Goal: Information Seeking & Learning: Learn about a topic

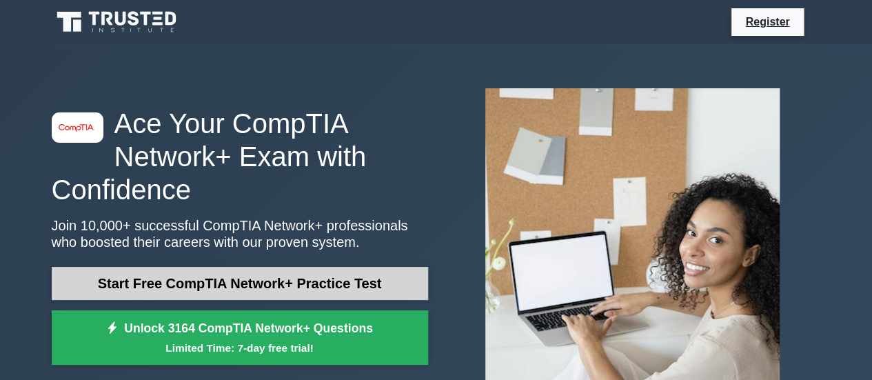
click at [353, 277] on link "Start Free CompTIA Network+ Practice Test" at bounding box center [240, 283] width 376 height 33
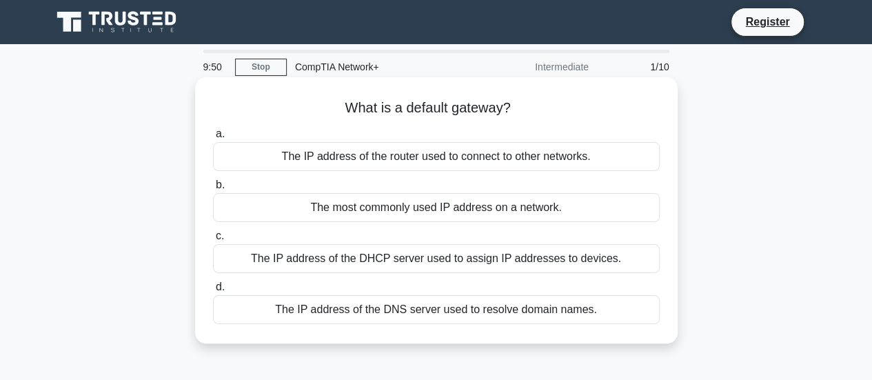
click at [383, 158] on div "The IP address of the router used to connect to other networks." at bounding box center [436, 156] width 447 height 29
click at [213, 139] on input "a. The IP address of the router used to connect to other networks." at bounding box center [213, 134] width 0 height 9
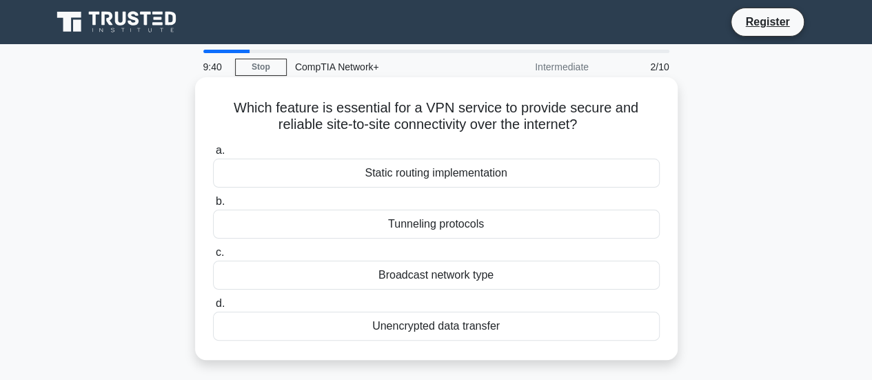
click at [390, 181] on div "Static routing implementation" at bounding box center [436, 173] width 447 height 29
click at [213, 155] on input "a. Static routing implementation" at bounding box center [213, 150] width 0 height 9
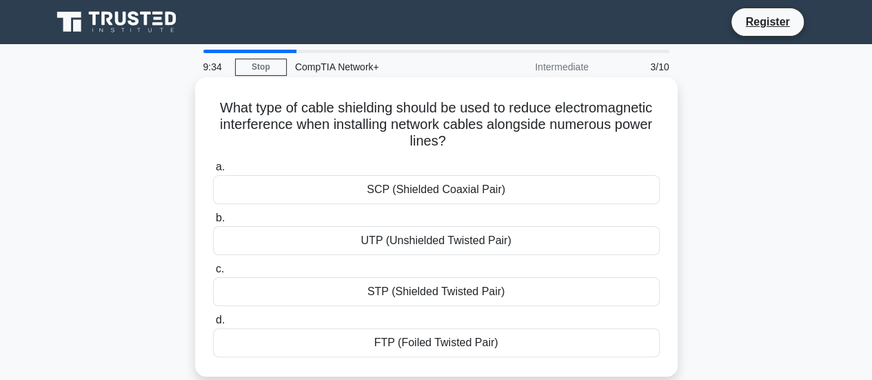
click at [439, 304] on div "STP (Shielded Twisted Pair)" at bounding box center [436, 291] width 447 height 29
click at [213, 274] on input "c. STP (Shielded Twisted Pair)" at bounding box center [213, 269] width 0 height 9
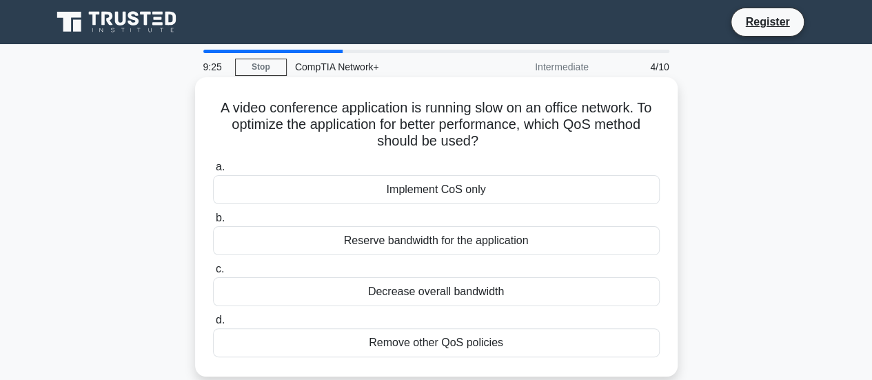
click at [443, 299] on div "Decrease overall bandwidth" at bounding box center [436, 291] width 447 height 29
click at [213, 274] on input "c. Decrease overall bandwidth" at bounding box center [213, 269] width 0 height 9
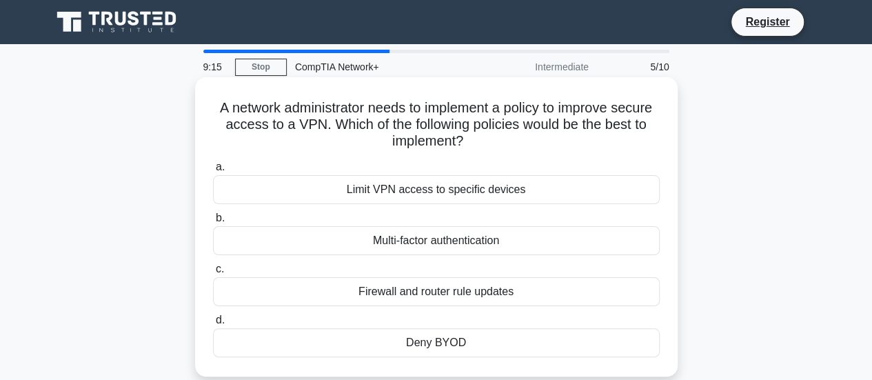
click at [458, 252] on div "Multi-factor authentication" at bounding box center [436, 240] width 447 height 29
click at [213, 223] on input "b. Multi-factor authentication" at bounding box center [213, 218] width 0 height 9
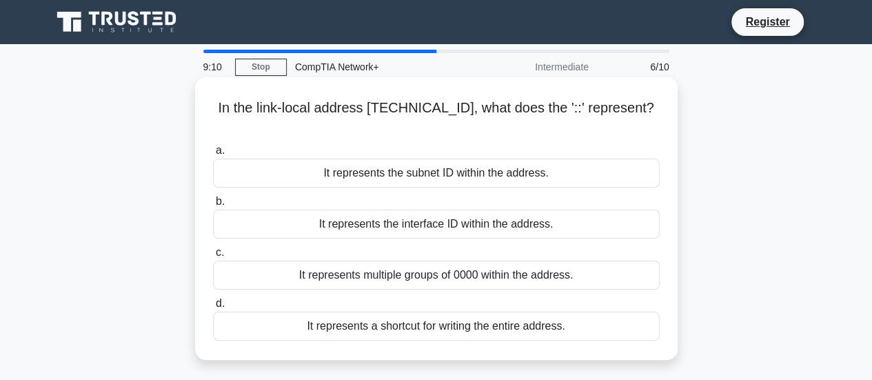
click at [463, 161] on div "It represents the subnet ID within the address." at bounding box center [436, 173] width 447 height 29
click at [213, 155] on input "a. It represents the subnet ID within the address." at bounding box center [213, 150] width 0 height 9
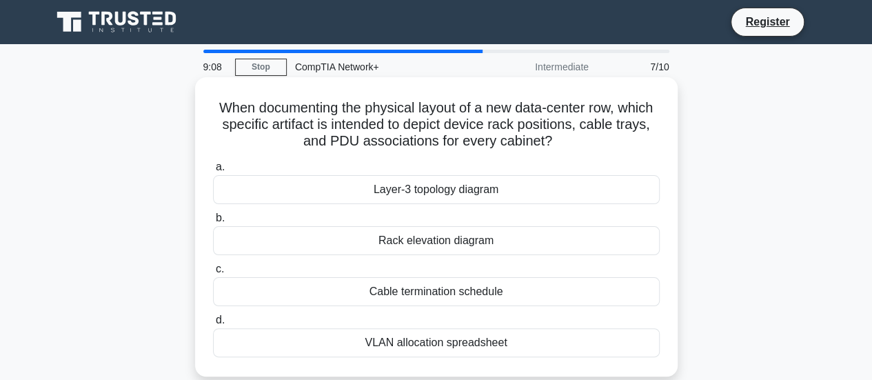
click at [452, 289] on div "Cable termination schedule" at bounding box center [436, 291] width 447 height 29
click at [213, 274] on input "c. Cable termination schedule" at bounding box center [213, 269] width 0 height 9
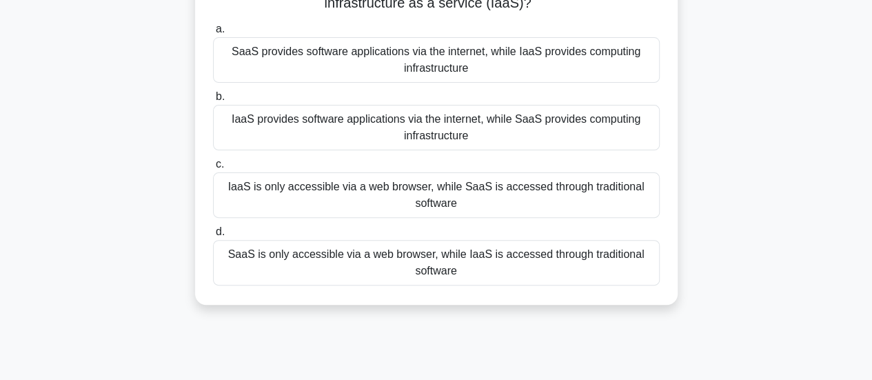
scroll to position [127, 0]
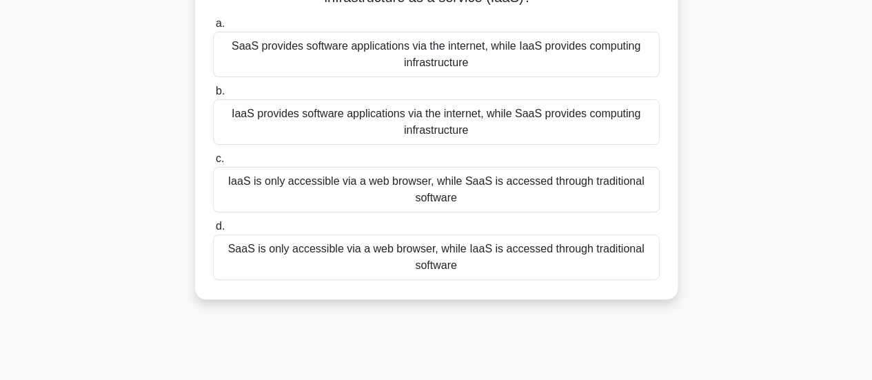
click at [414, 267] on div "SaaS is only accessible via a web browser, while IaaS is accessed through tradi…" at bounding box center [436, 256] width 447 height 45
click at [213, 231] on input "d. SaaS is only accessible via a web browser, while IaaS is accessed through tr…" at bounding box center [213, 226] width 0 height 9
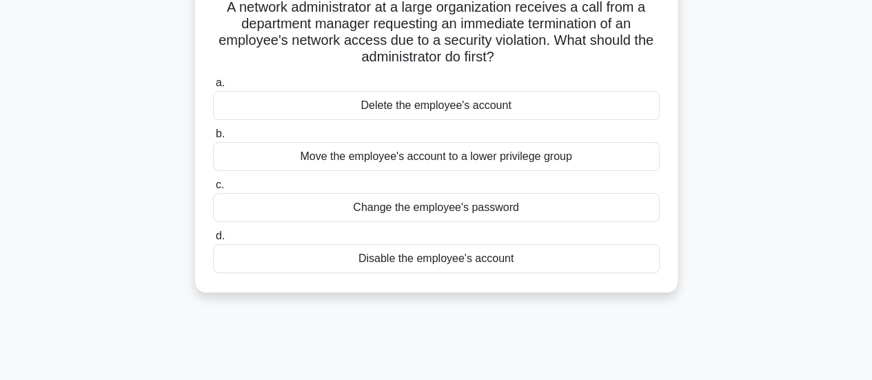
scroll to position [105, 0]
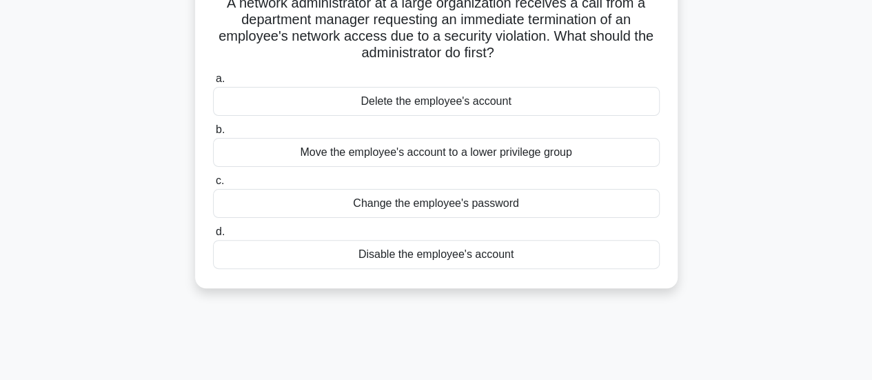
click at [462, 251] on div "Disable the employee's account" at bounding box center [436, 254] width 447 height 29
click at [213, 236] on input "d. Disable the employee's account" at bounding box center [213, 231] width 0 height 9
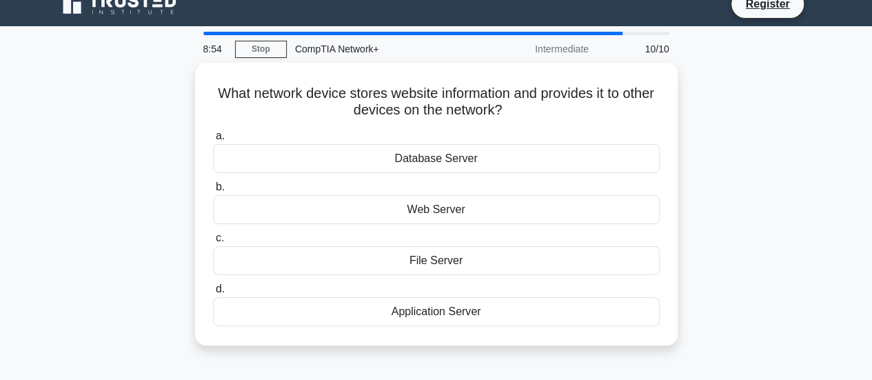
scroll to position [0, 0]
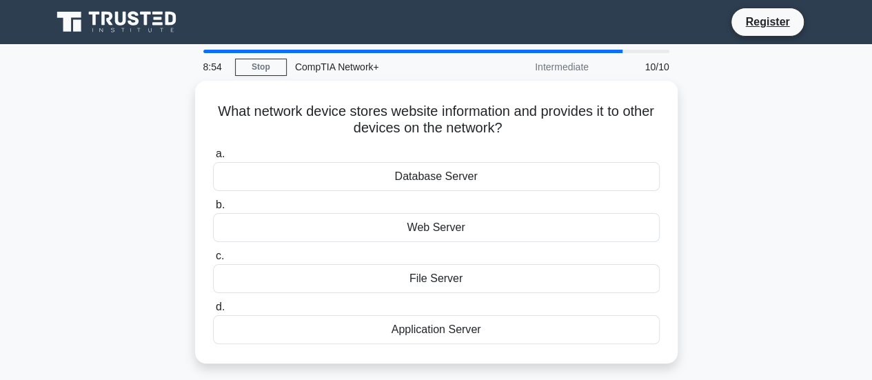
click at [462, 251] on label "c. File Server" at bounding box center [436, 269] width 447 height 45
click at [213, 252] on input "c. File Server" at bounding box center [213, 256] width 0 height 9
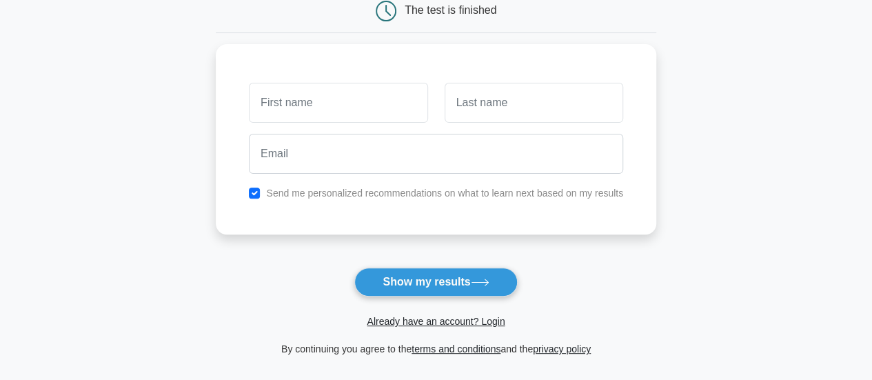
scroll to position [174, 0]
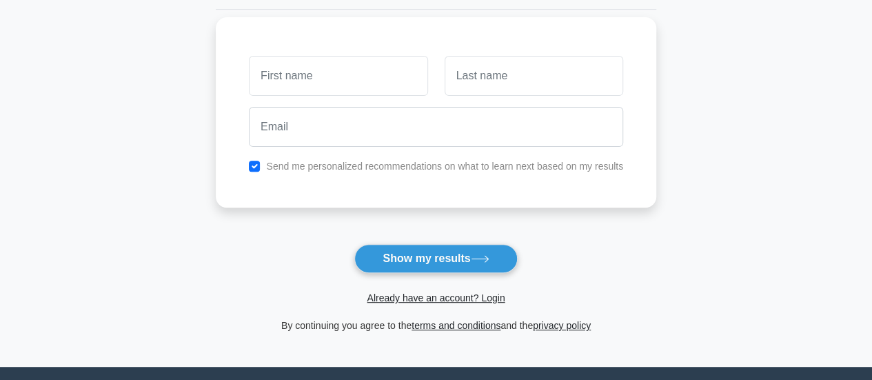
click at [358, 84] on input "text" at bounding box center [338, 76] width 179 height 40
type input "jaspreet"
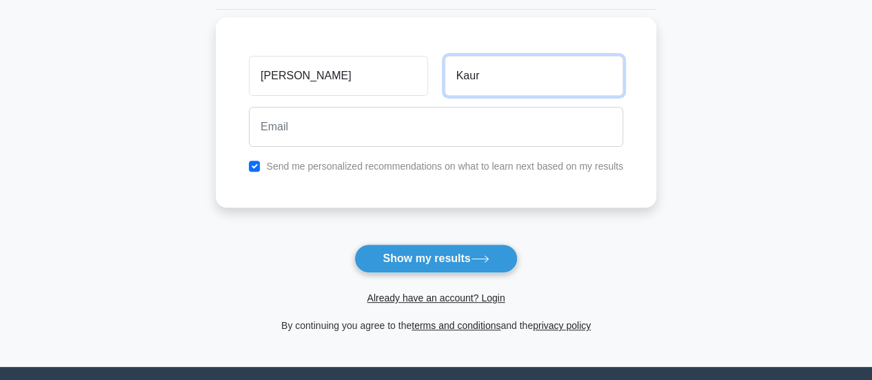
type input "Kaur"
click at [250, 170] on div "Send me personalized recommendations on what to learn next based on my results" at bounding box center [436, 166] width 391 height 17
click at [254, 169] on input "checkbox" at bounding box center [254, 166] width 11 height 11
checkbox input "false"
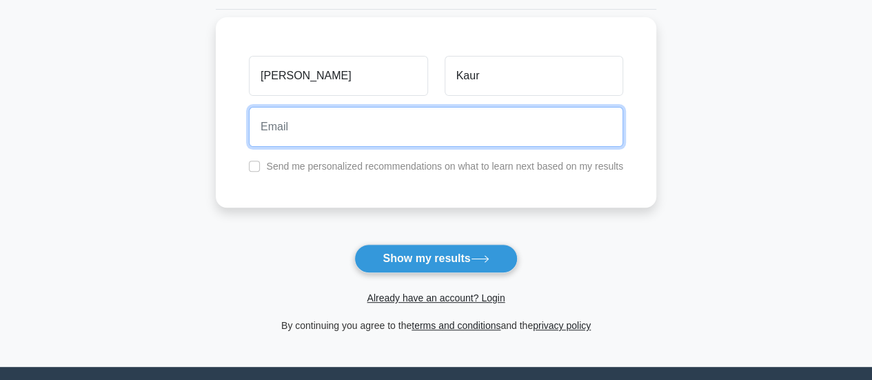
click at [296, 133] on input "email" at bounding box center [436, 127] width 374 height 40
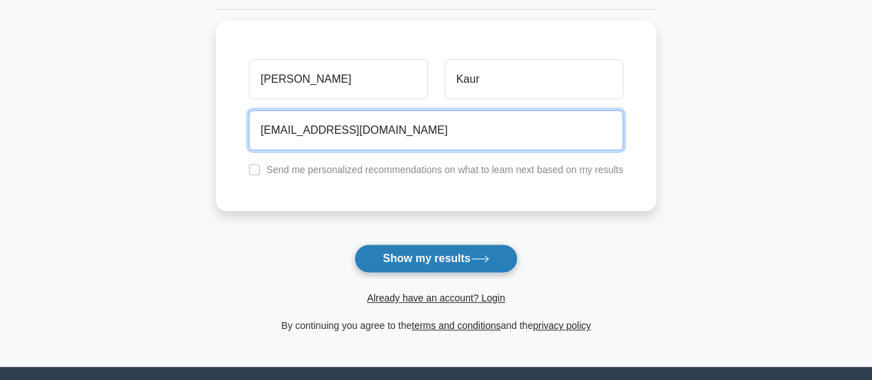
type input "jass.perth@outlook.com"
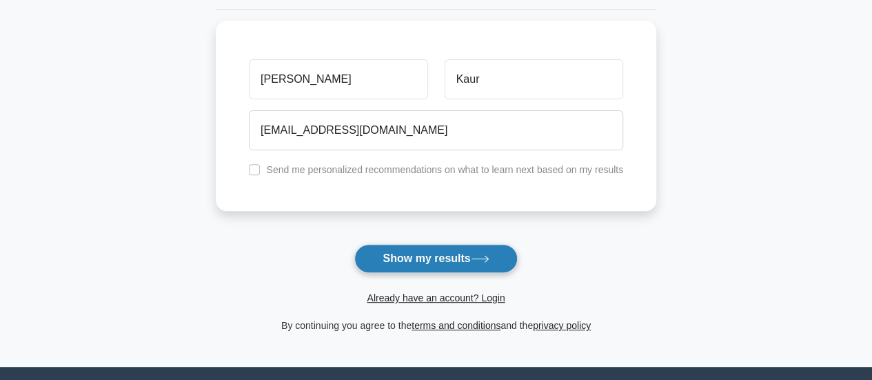
click at [383, 251] on button "Show my results" at bounding box center [435, 258] width 163 height 29
